Goal: Task Accomplishment & Management: Check status

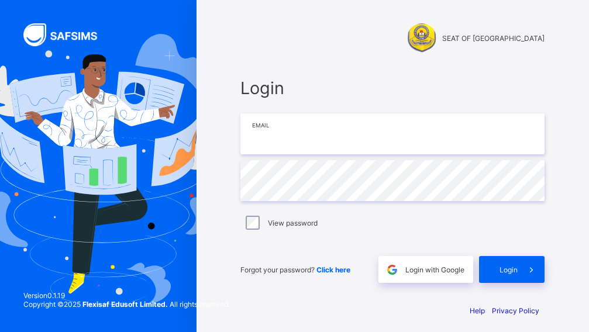
click at [281, 142] on input "email" at bounding box center [392, 133] width 304 height 41
click at [278, 136] on input "email" at bounding box center [392, 133] width 304 height 41
click at [220, 245] on div "SEAT OF WISDOM COMPREHENSIVE COLLEGE Login Email Password View password Forgot …" at bounding box center [392, 169] width 392 height 338
click at [293, 116] on input "email" at bounding box center [392, 133] width 304 height 41
click at [275, 147] on input "email" at bounding box center [392, 133] width 304 height 41
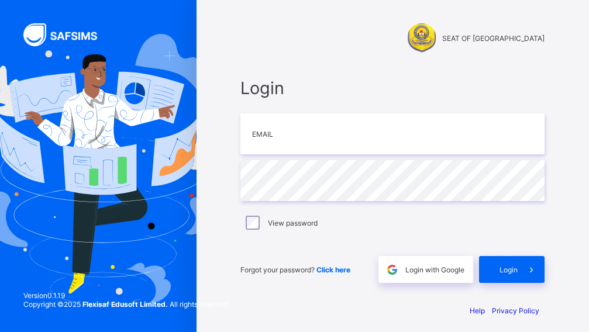
click at [246, 231] on div "Login Email Password View password Forgot your password? Click here Login with …" at bounding box center [392, 180] width 327 height 229
click at [295, 137] on input "email" at bounding box center [392, 133] width 304 height 41
click at [274, 134] on input "email" at bounding box center [392, 133] width 304 height 41
click at [289, 145] on input "email" at bounding box center [392, 133] width 304 height 41
click at [268, 137] on input "email" at bounding box center [392, 133] width 304 height 41
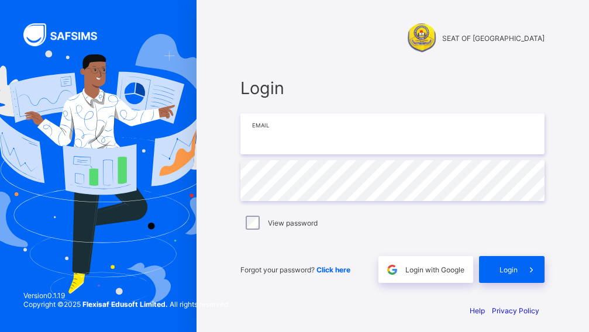
click at [281, 145] on input "email" at bounding box center [392, 133] width 304 height 41
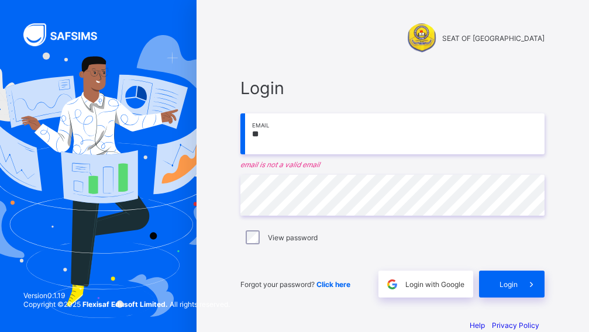
type input "*"
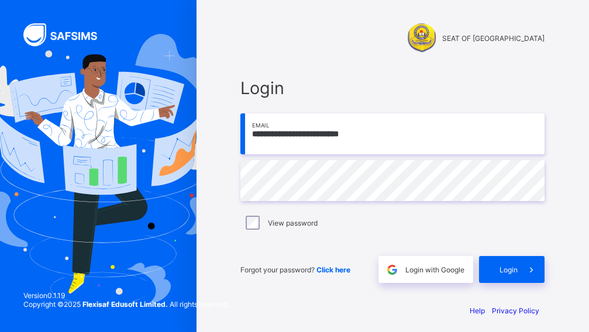
type input "**********"
click at [525, 264] on span at bounding box center [530, 269] width 27 height 27
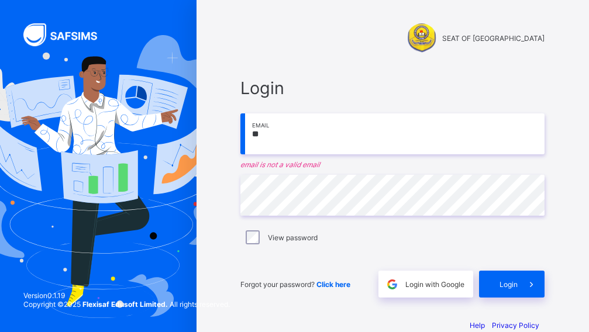
type input "*"
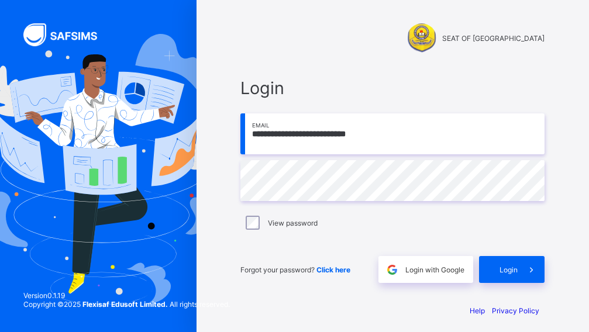
type input "**********"
click at [520, 261] on div "Login" at bounding box center [511, 269] width 65 height 27
click at [340, 139] on input "**********" at bounding box center [392, 133] width 304 height 41
drag, startPoint x: 335, startPoint y: 137, endPoint x: 345, endPoint y: 139, distance: 10.0
click at [335, 137] on input "**********" at bounding box center [392, 133] width 304 height 41
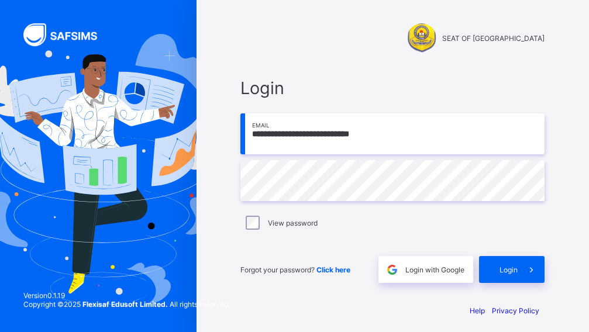
type input "**********"
click at [529, 260] on span at bounding box center [530, 269] width 27 height 27
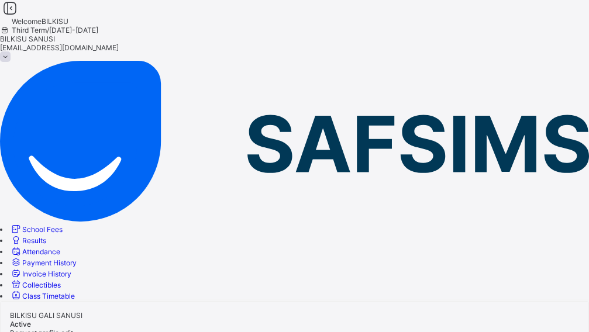
click at [46, 236] on span "Results" at bounding box center [34, 240] width 24 height 9
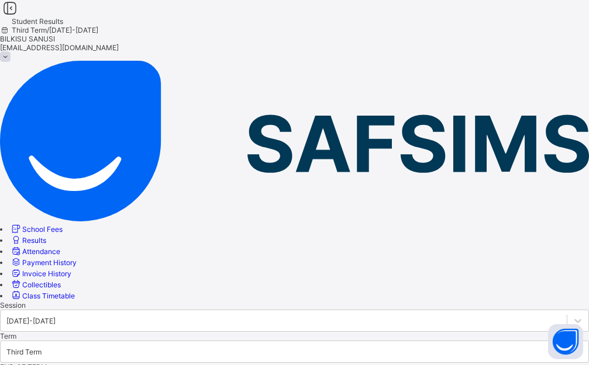
click at [516, 34] on span "BILKISU SANUSI" at bounding box center [294, 38] width 589 height 9
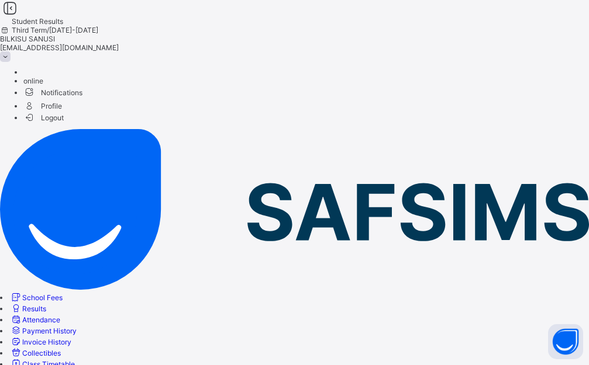
click at [527, 122] on li "Logout" at bounding box center [305, 117] width 565 height 10
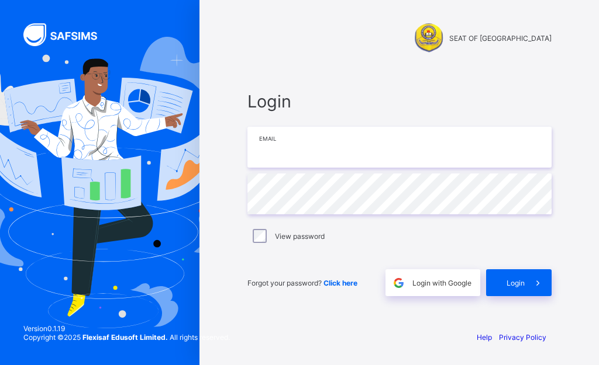
click at [378, 153] on input "email" at bounding box center [399, 147] width 304 height 41
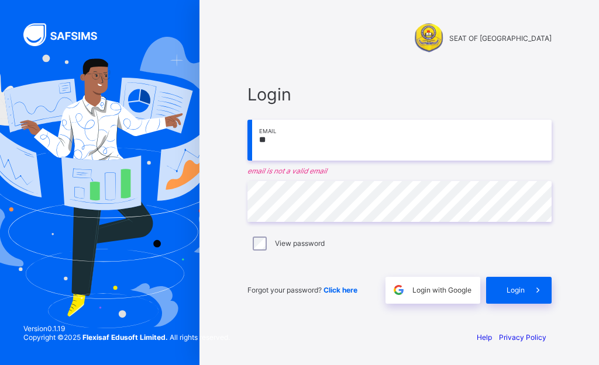
type input "*"
type input "**********"
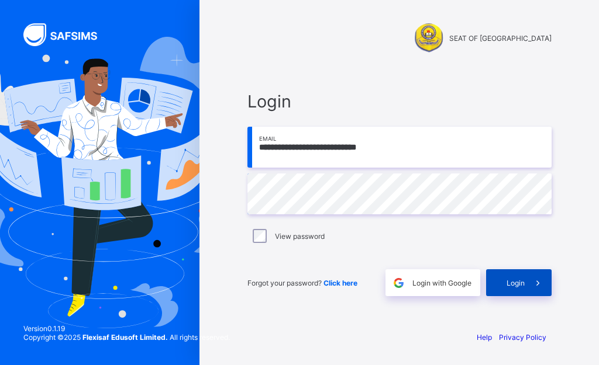
click at [537, 293] on span at bounding box center [537, 282] width 27 height 27
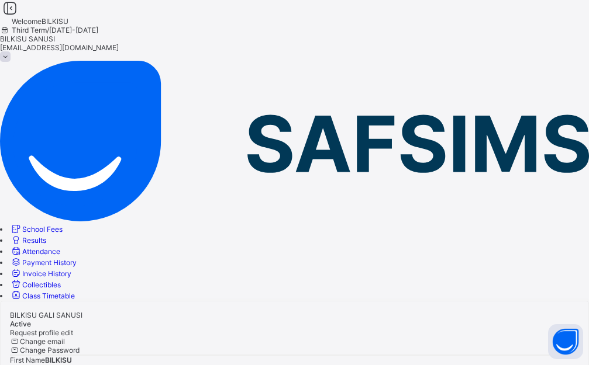
click at [44, 236] on link "Results" at bounding box center [28, 240] width 36 height 9
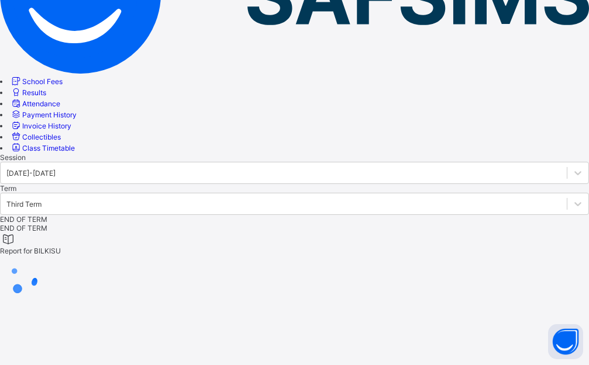
scroll to position [148, 0]
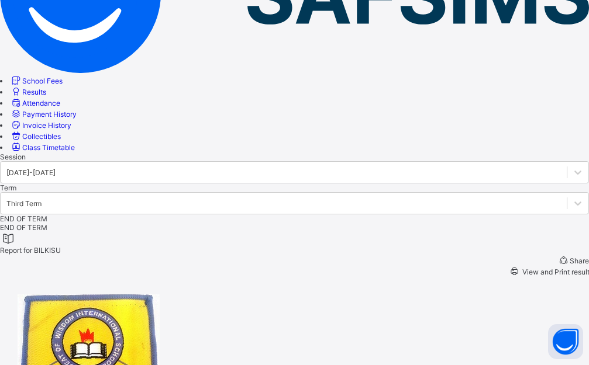
click at [529, 268] on span "View and Print result" at bounding box center [554, 272] width 69 height 9
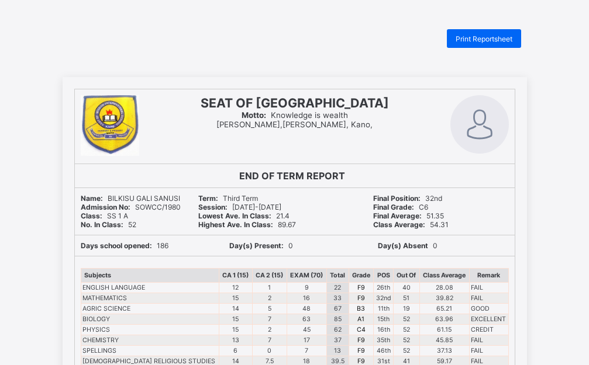
drag, startPoint x: 506, startPoint y: 200, endPoint x: 506, endPoint y: 193, distance: 7.0
click at [506, 200] on div "Final Position: 32nd" at bounding box center [441, 198] width 136 height 9
click at [477, 39] on span "Print Reportsheet" at bounding box center [483, 38] width 57 height 9
click at [468, 42] on span "Print Reportsheet" at bounding box center [483, 38] width 57 height 9
